Goal: Find specific page/section: Find specific page/section

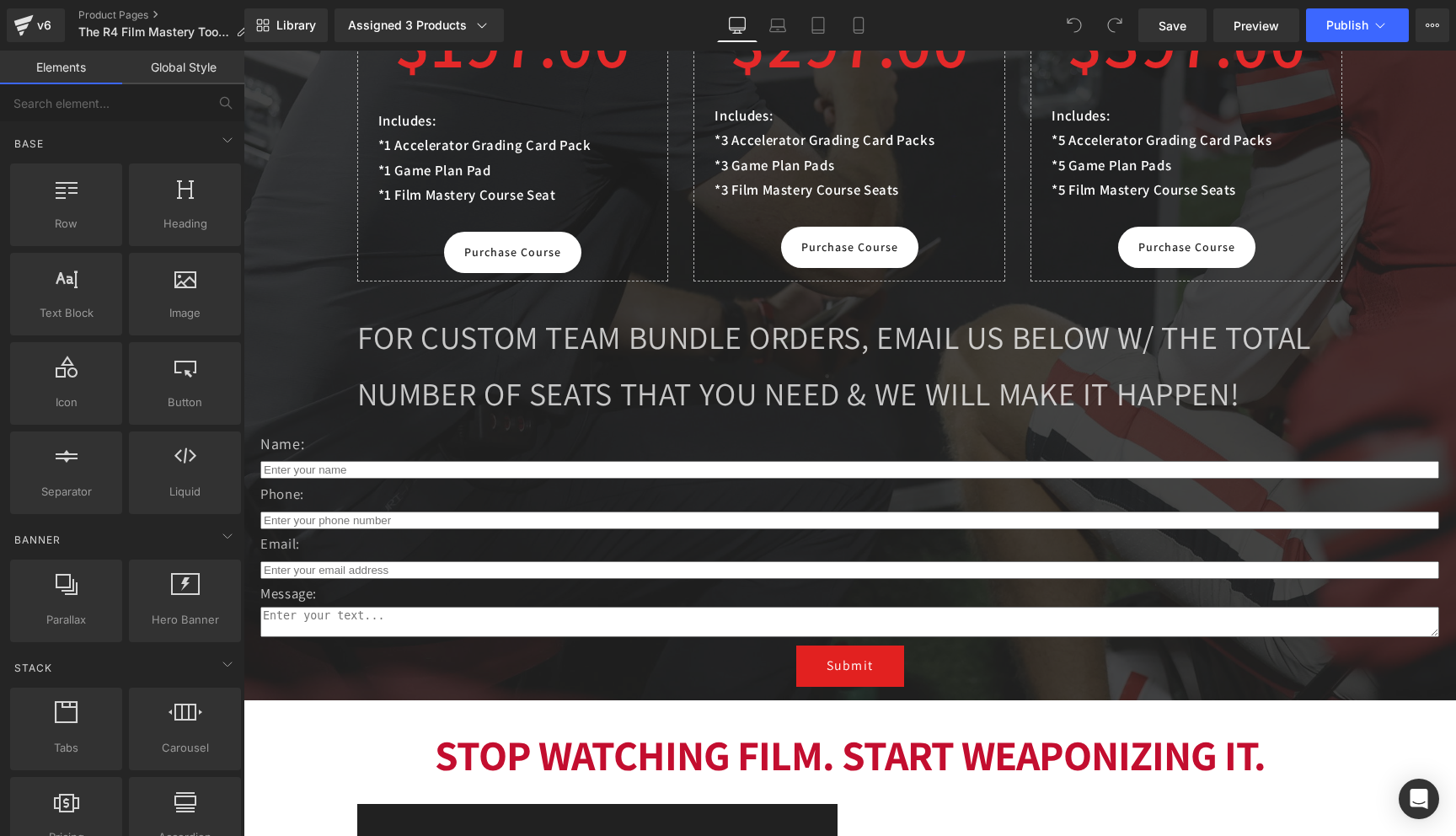
scroll to position [1440, 0]
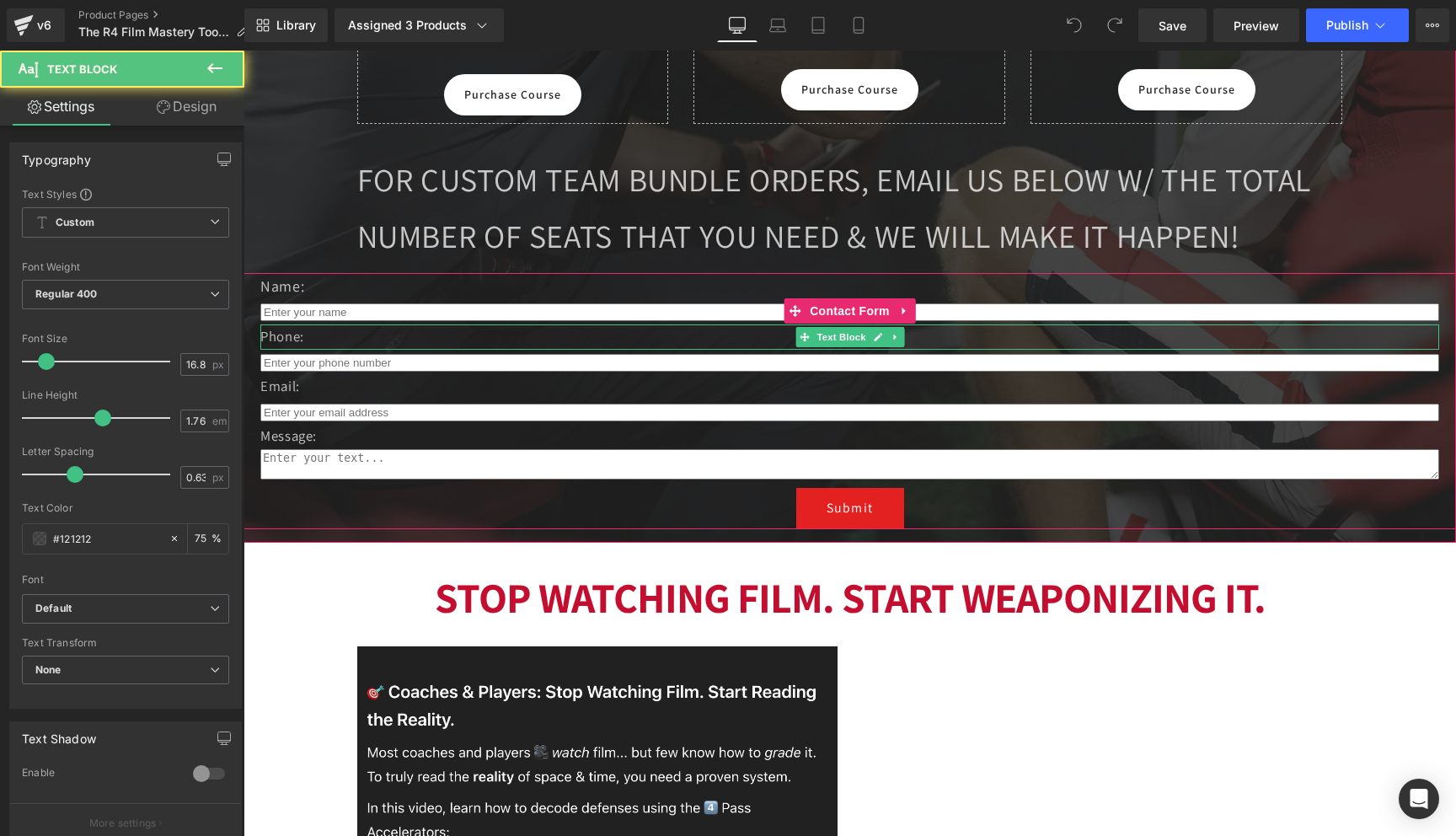
click at [651, 334] on p "Phone:" at bounding box center [850, 337] width 1179 height 26
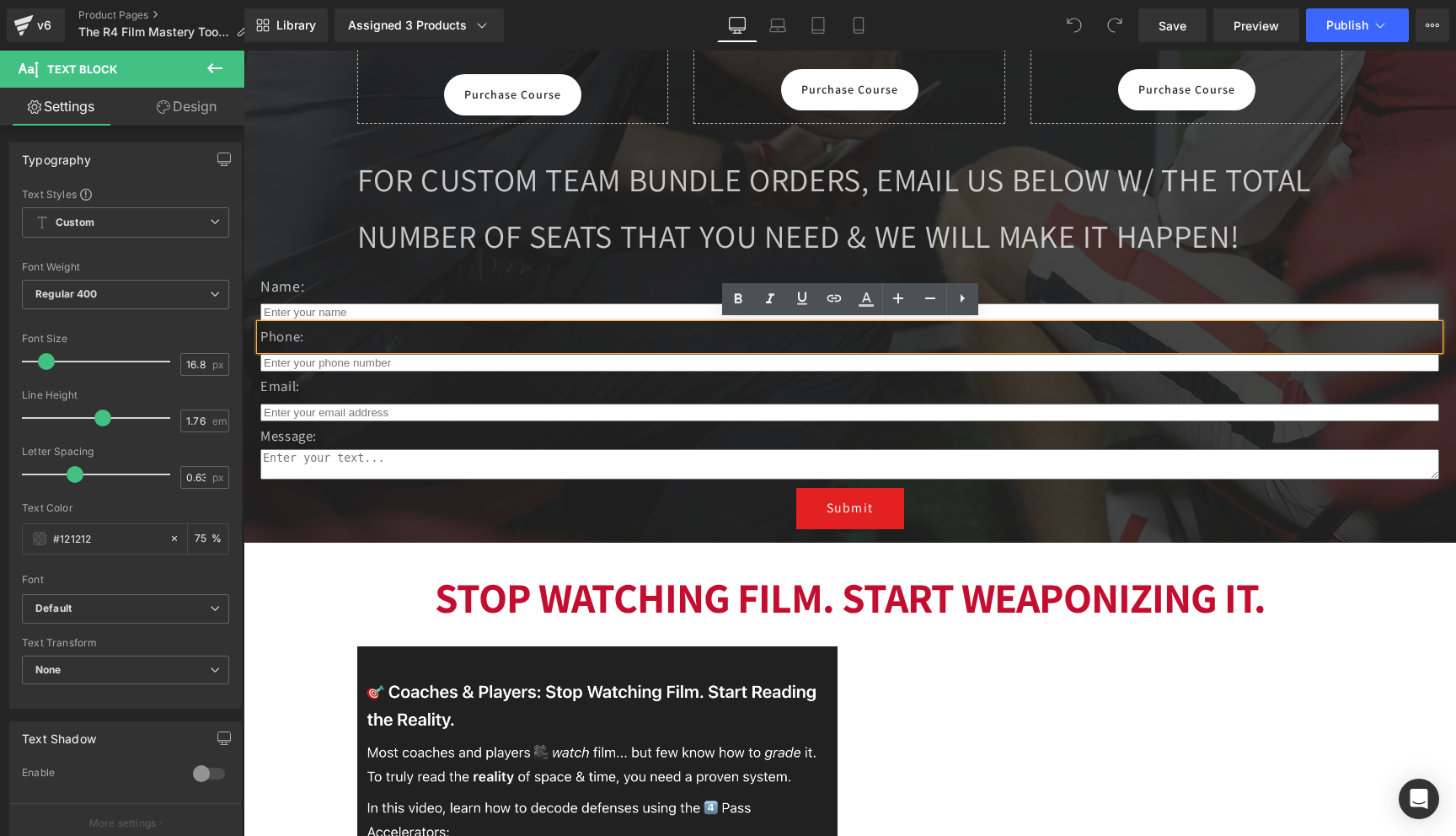
click at [651, 334] on p "Phone:" at bounding box center [850, 337] width 1179 height 26
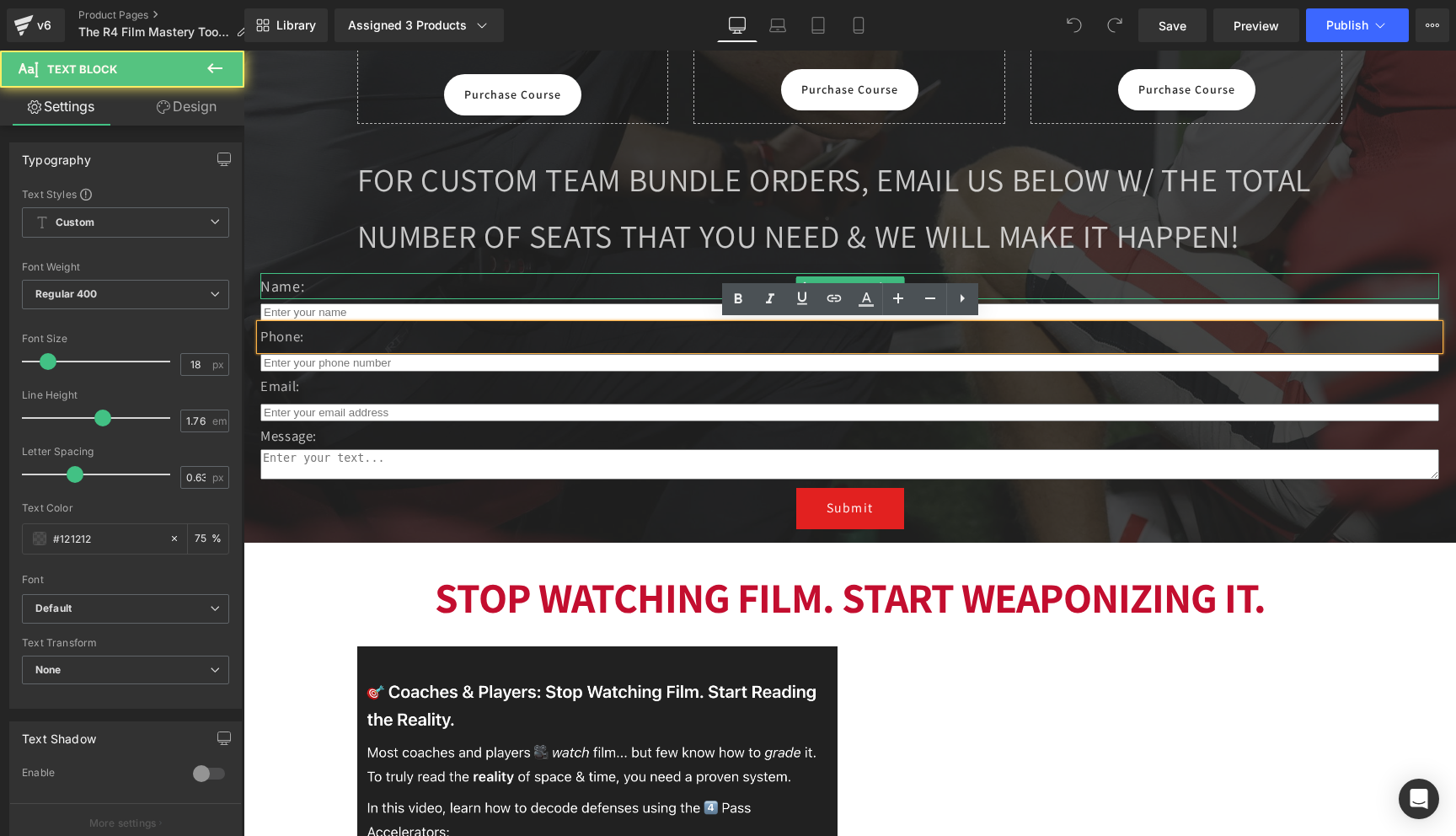
click at [588, 275] on p "Name:" at bounding box center [850, 286] width 1179 height 27
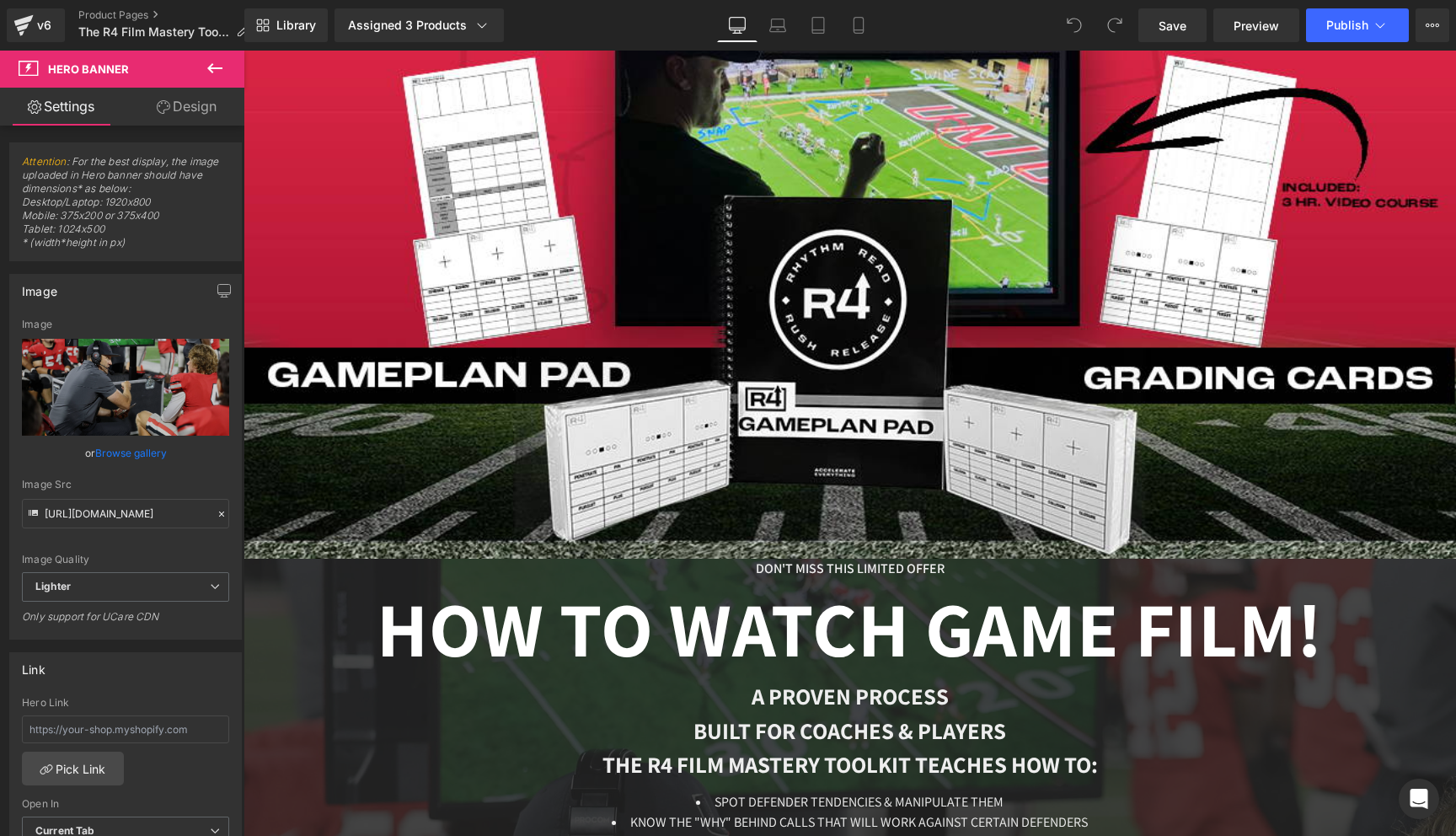
scroll to position [0, 0]
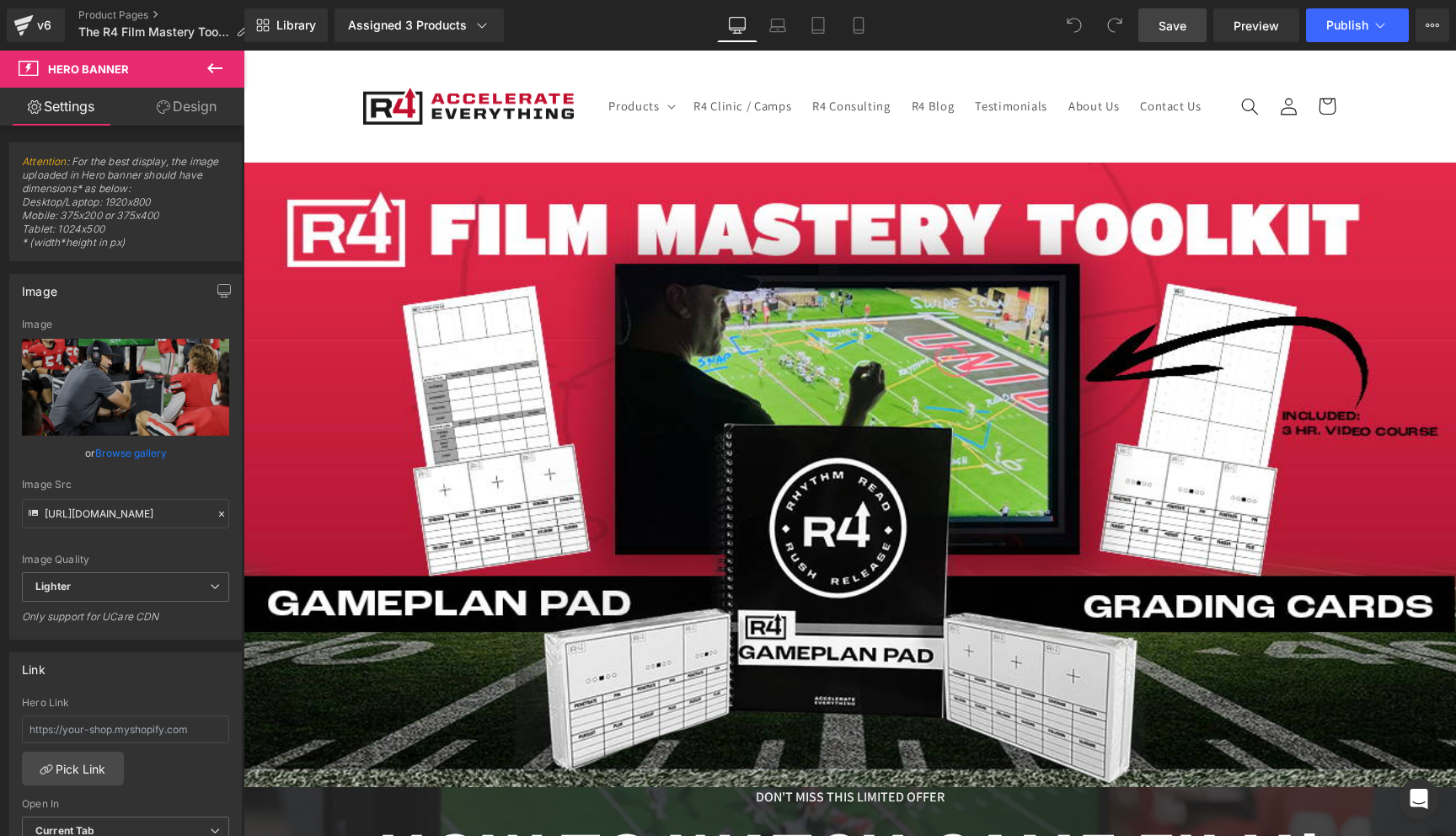
click at [1186, 21] on span "Save" at bounding box center [1173, 25] width 28 height 17
